Goal: Check status

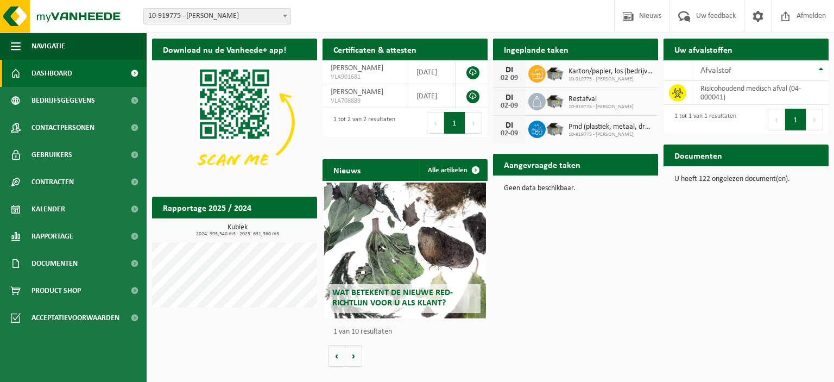
click at [559, 49] on h2 "Ingeplande taken" at bounding box center [536, 49] width 86 height 21
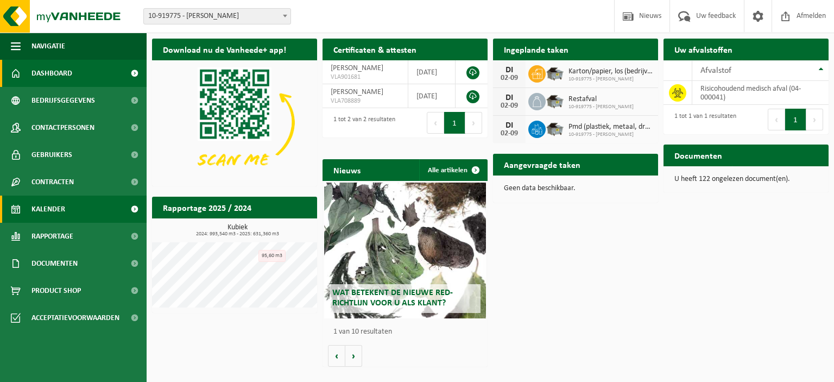
click at [47, 205] on span "Kalender" at bounding box center [48, 208] width 34 height 27
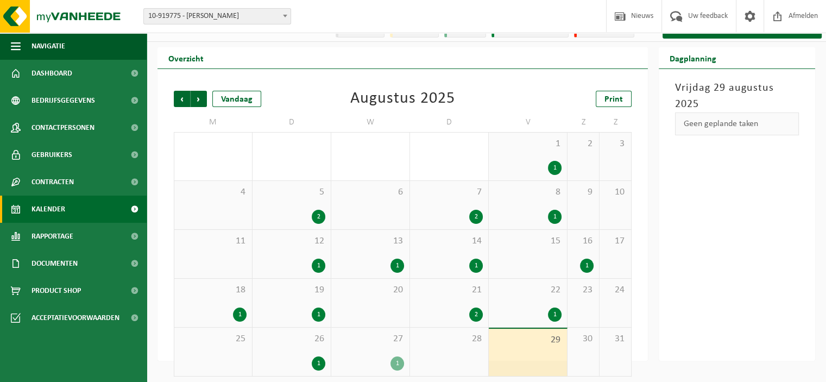
scroll to position [21, 0]
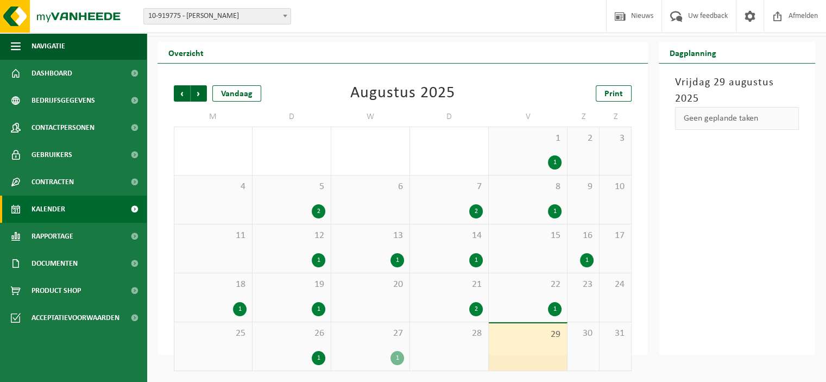
click at [556, 308] on div "1" at bounding box center [555, 309] width 14 height 14
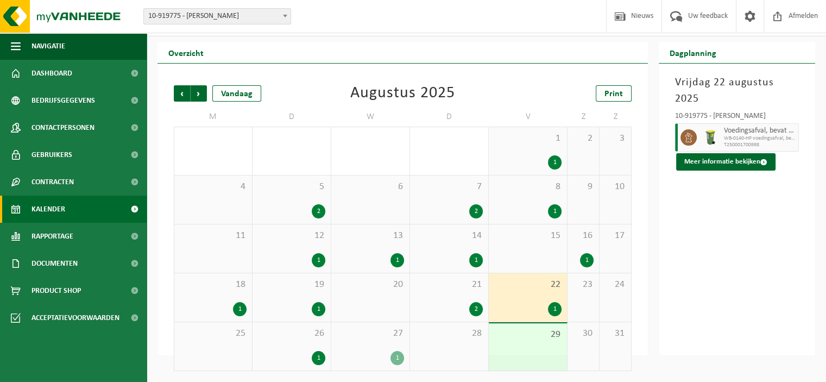
click at [584, 258] on div "1" at bounding box center [587, 260] width 14 height 14
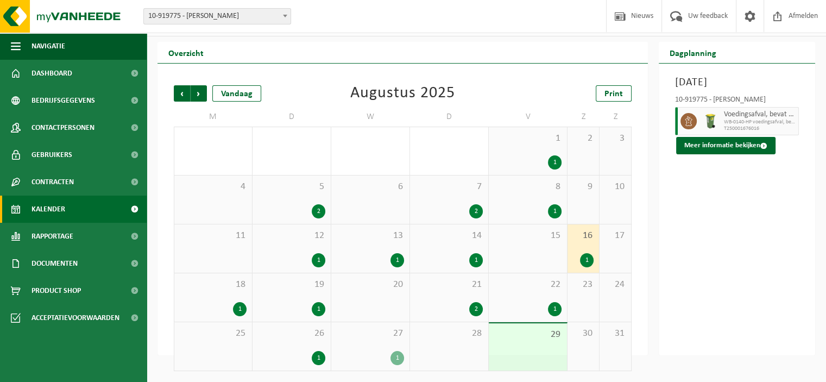
click at [479, 260] on div "1" at bounding box center [476, 260] width 14 height 14
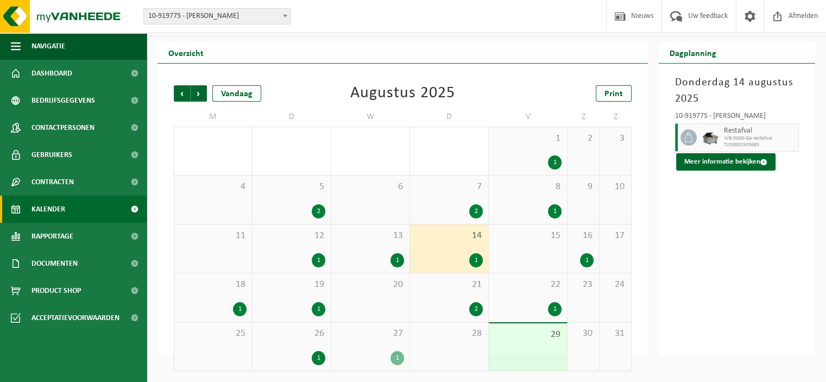
click at [317, 356] on div "1" at bounding box center [319, 358] width 14 height 14
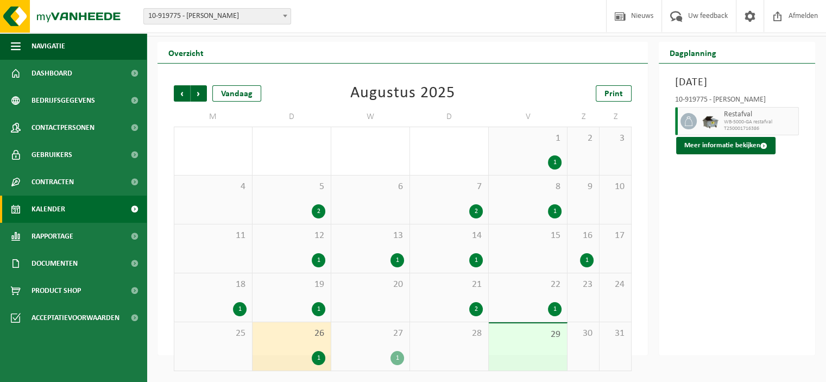
click at [394, 358] on div "1" at bounding box center [397, 358] width 14 height 14
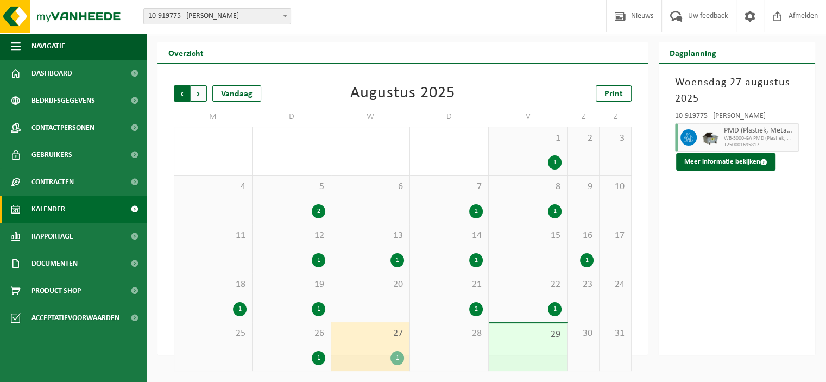
click at [201, 93] on span "Volgende" at bounding box center [199, 93] width 16 height 16
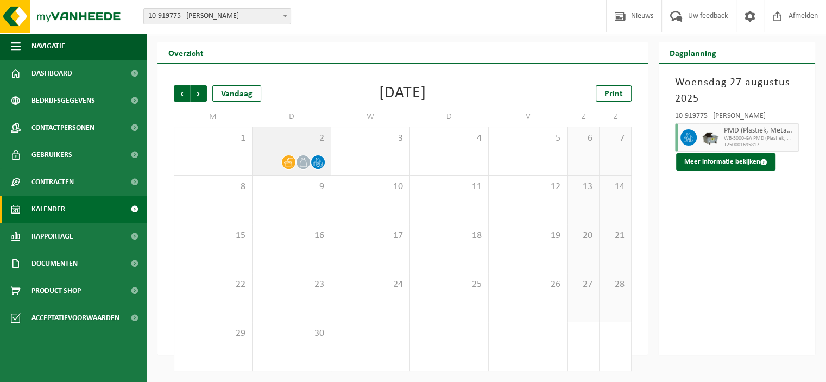
click at [284, 160] on icon at bounding box center [288, 161] width 9 height 9
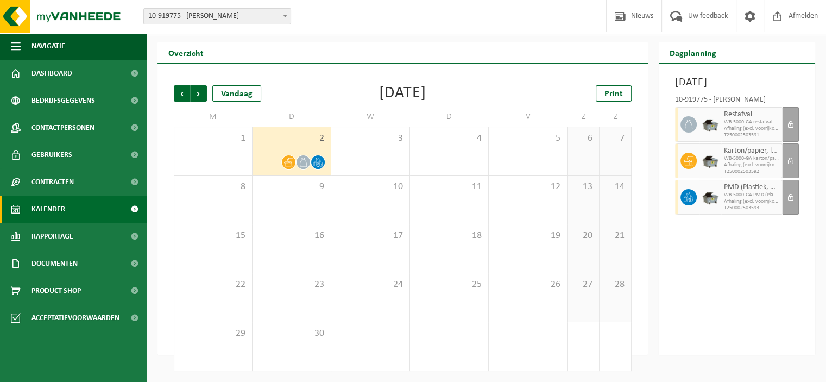
click at [693, 295] on div "Dinsdag 2 september 2025 10-919775 - FEDASIL JABBEKE - JABBEKE Restafval WB-500…" at bounding box center [737, 210] width 156 height 292
